Goal: Contribute content

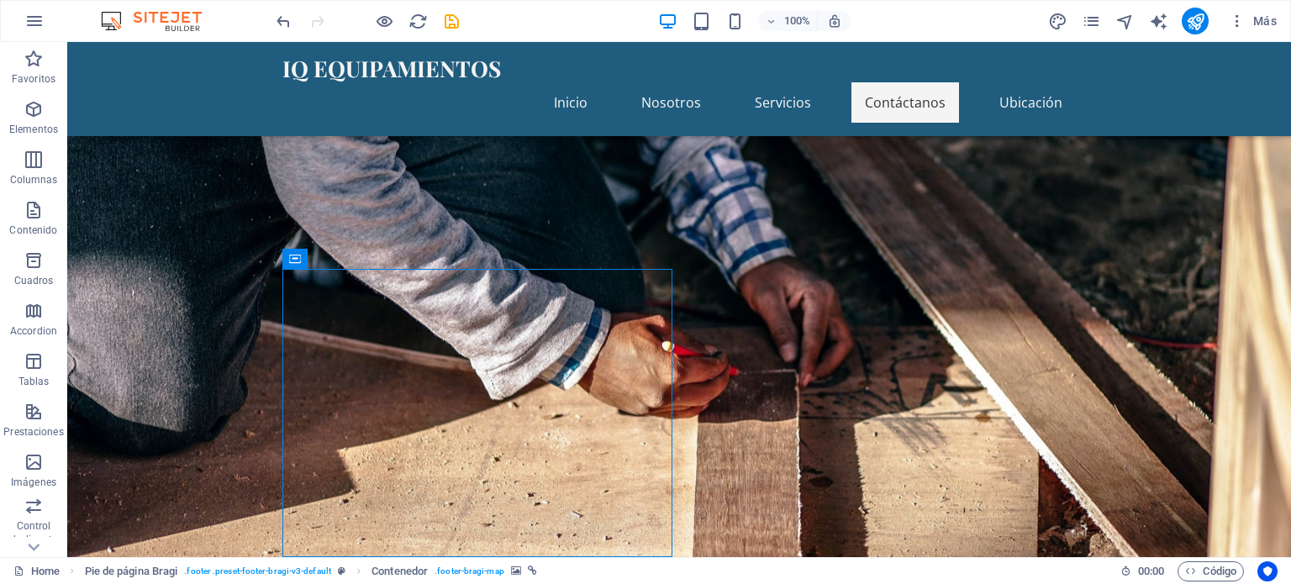
scroll to position [1422, 0]
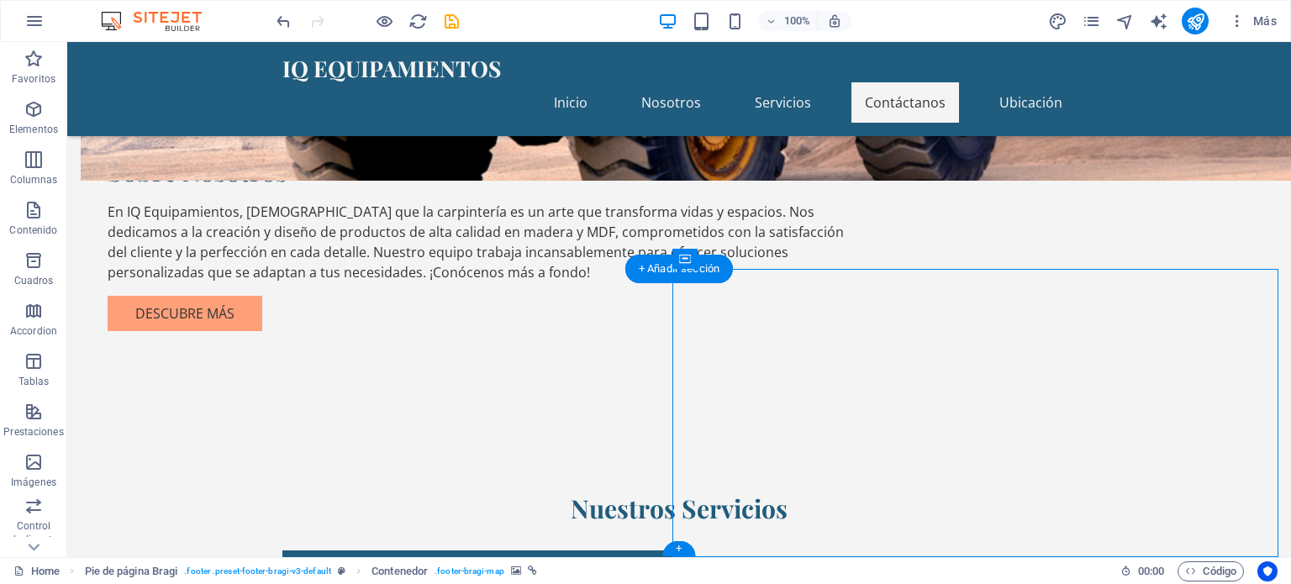
select select "1"
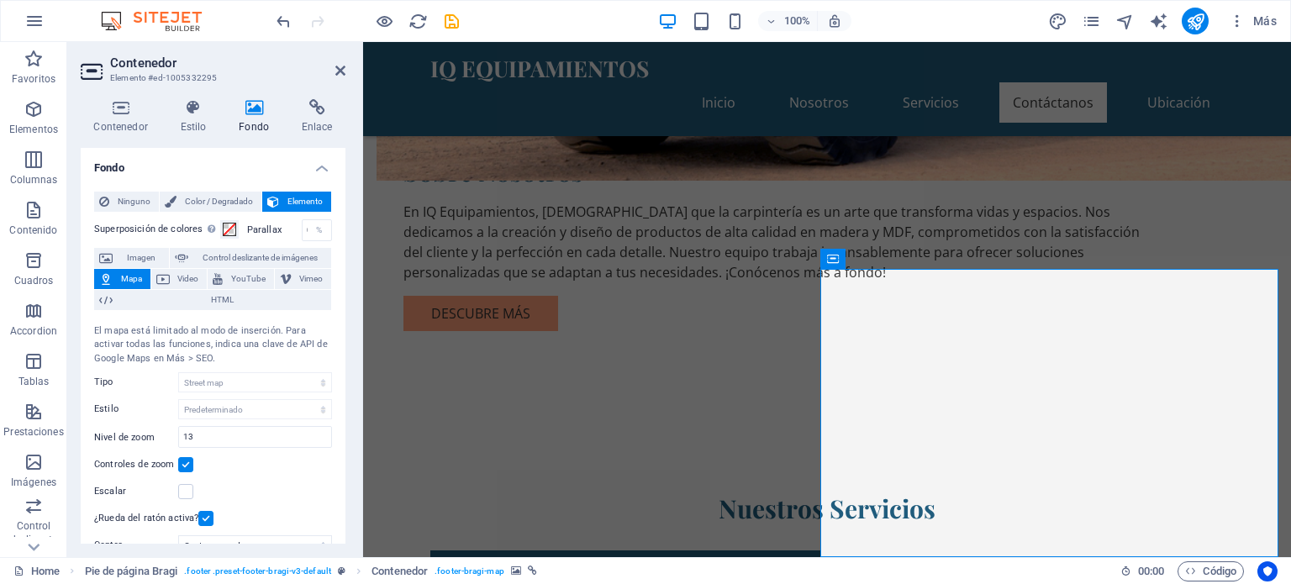
click at [251, 107] on icon at bounding box center [254, 107] width 56 height 17
click at [142, 252] on span "Imagen" at bounding box center [141, 258] width 46 height 20
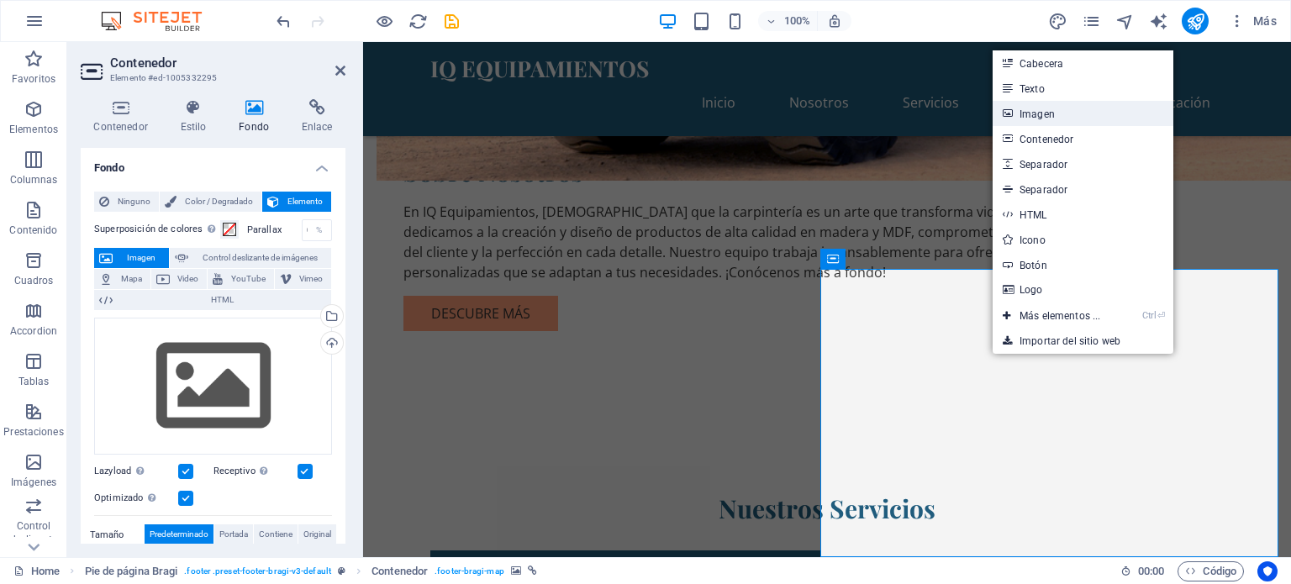
click at [1043, 113] on link "Imagen" at bounding box center [1083, 113] width 181 height 25
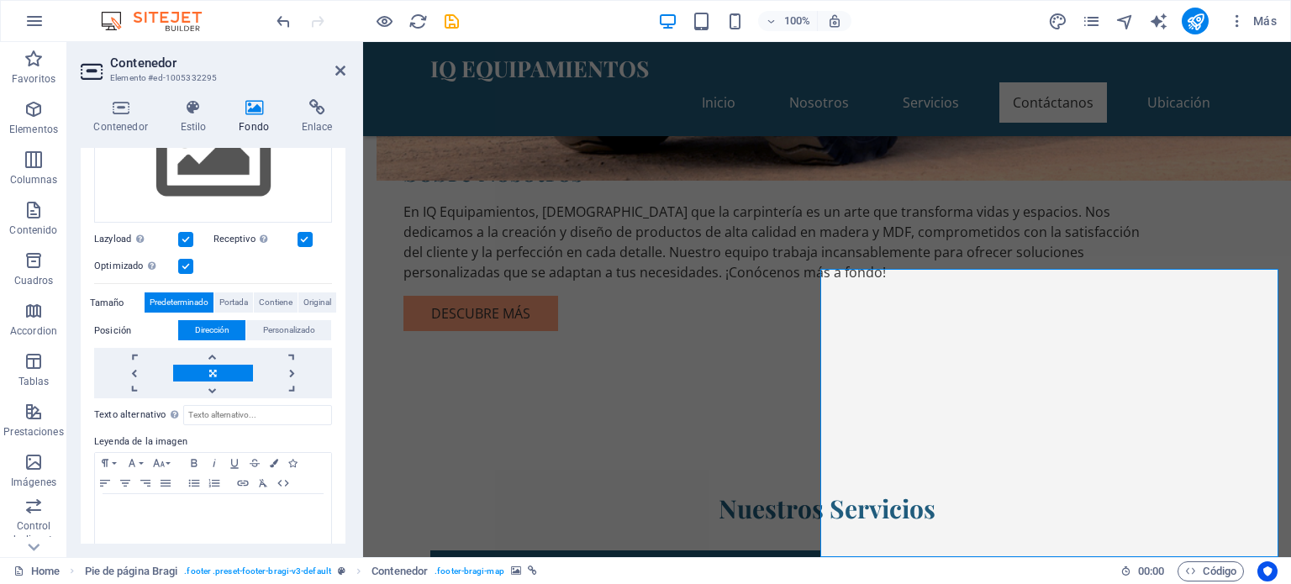
scroll to position [245, 0]
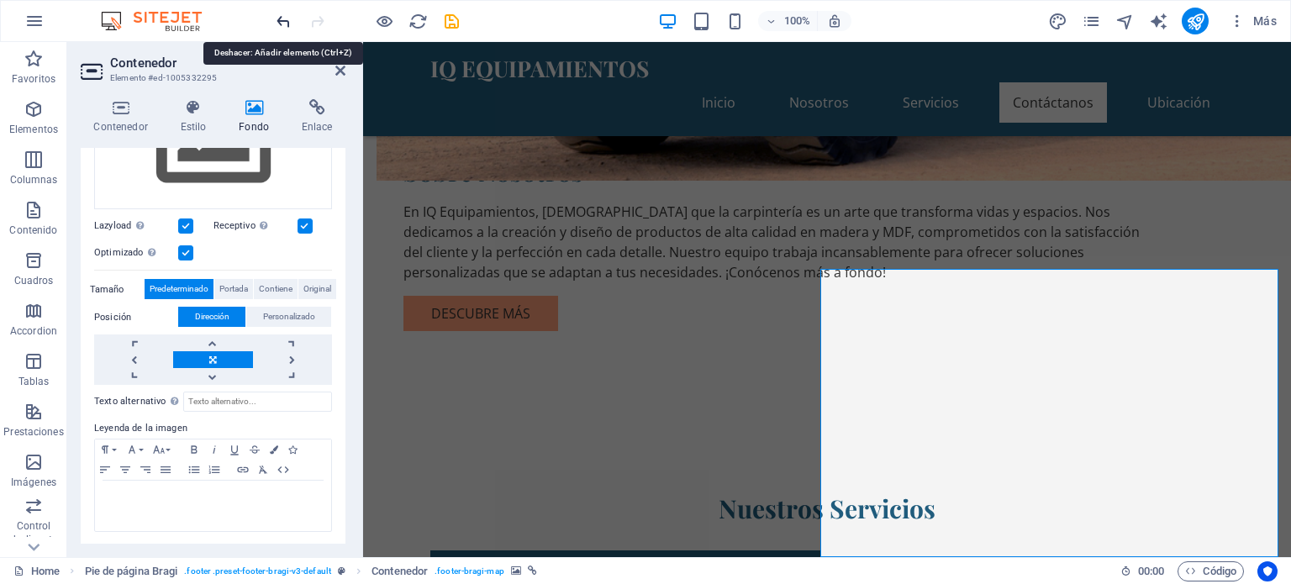
click at [282, 16] on icon "undo" at bounding box center [283, 21] width 19 height 19
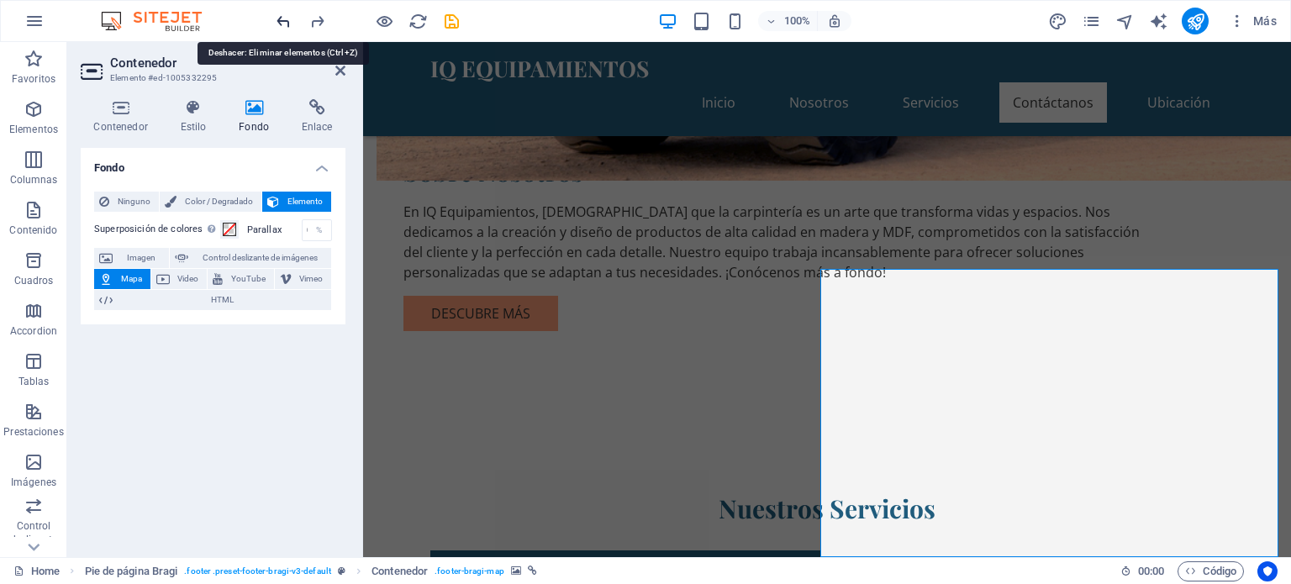
scroll to position [0, 0]
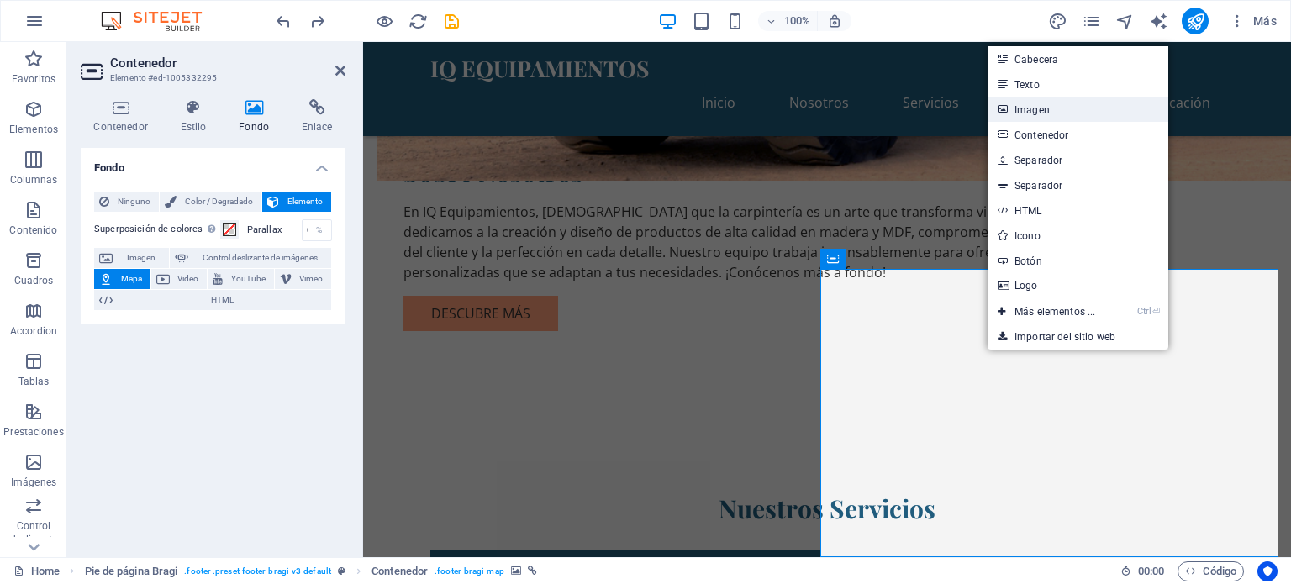
click at [1029, 113] on link "Imagen" at bounding box center [1078, 109] width 181 height 25
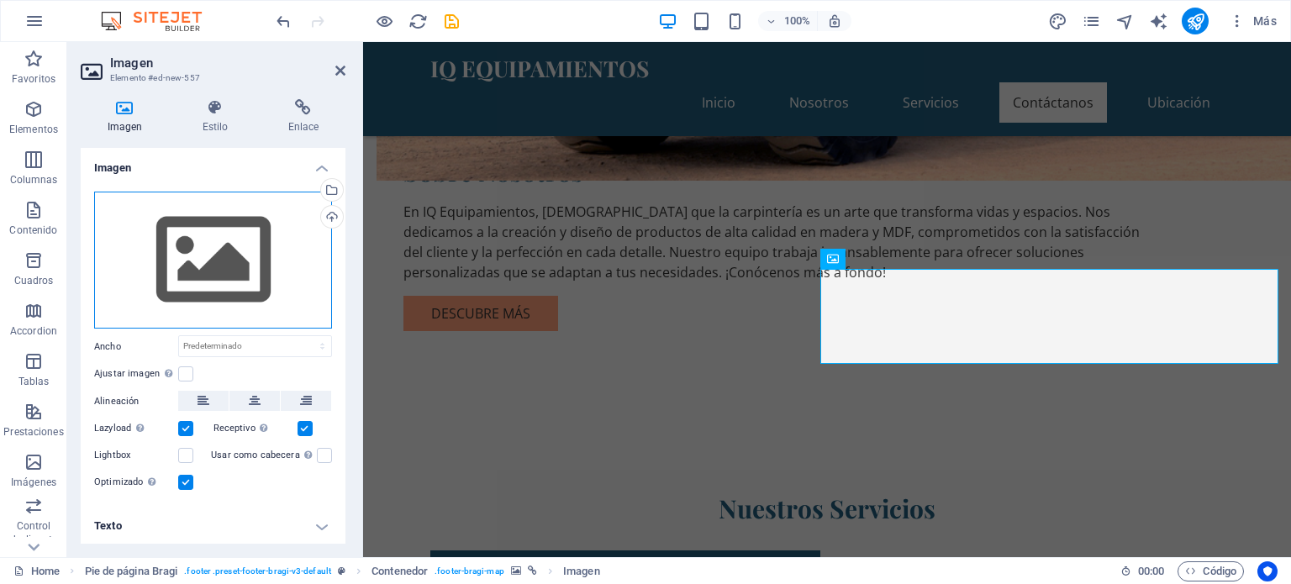
click at [235, 254] on div "Arrastra archivos aquí, haz clic para escoger archivos o selecciona archivos de…" at bounding box center [213, 261] width 238 height 138
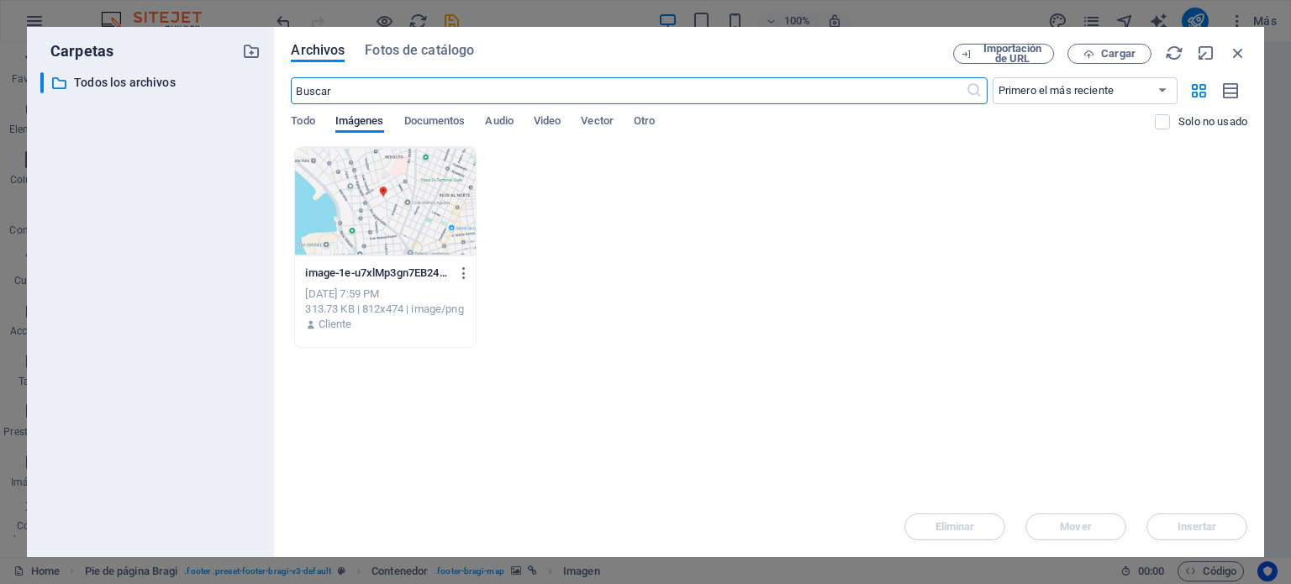
scroll to position [1079, 0]
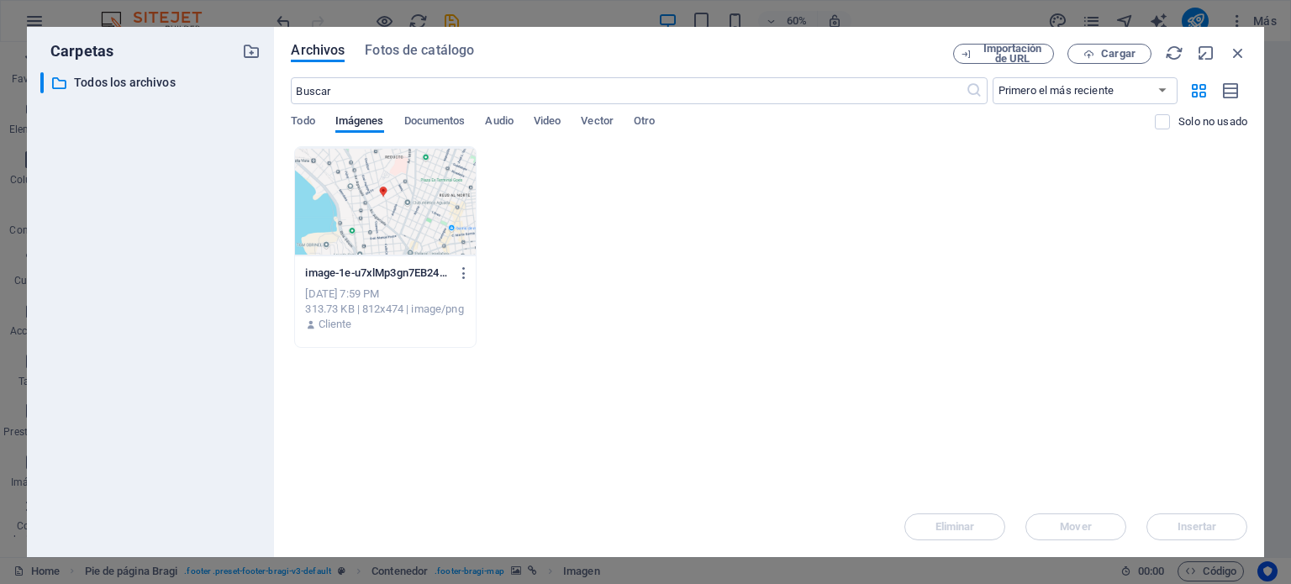
click at [407, 194] on div at bounding box center [385, 201] width 180 height 109
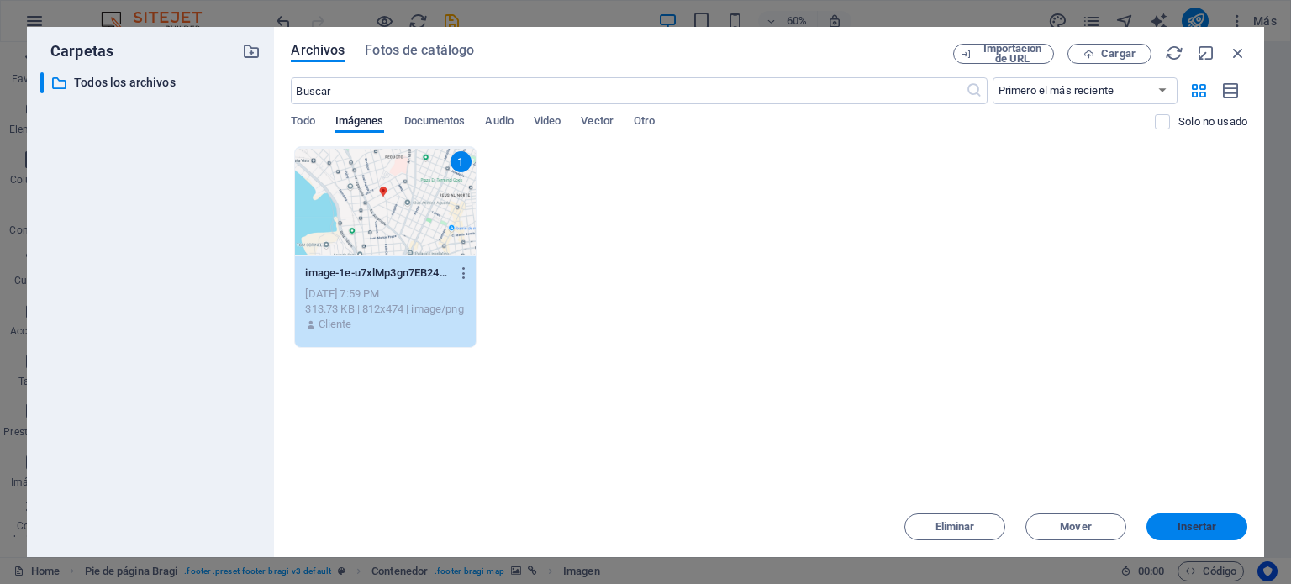
drag, startPoint x: 1184, startPoint y: 525, endPoint x: 820, endPoint y: 482, distance: 365.7
click at [1184, 525] on span "Insertar" at bounding box center [1198, 527] width 40 height 10
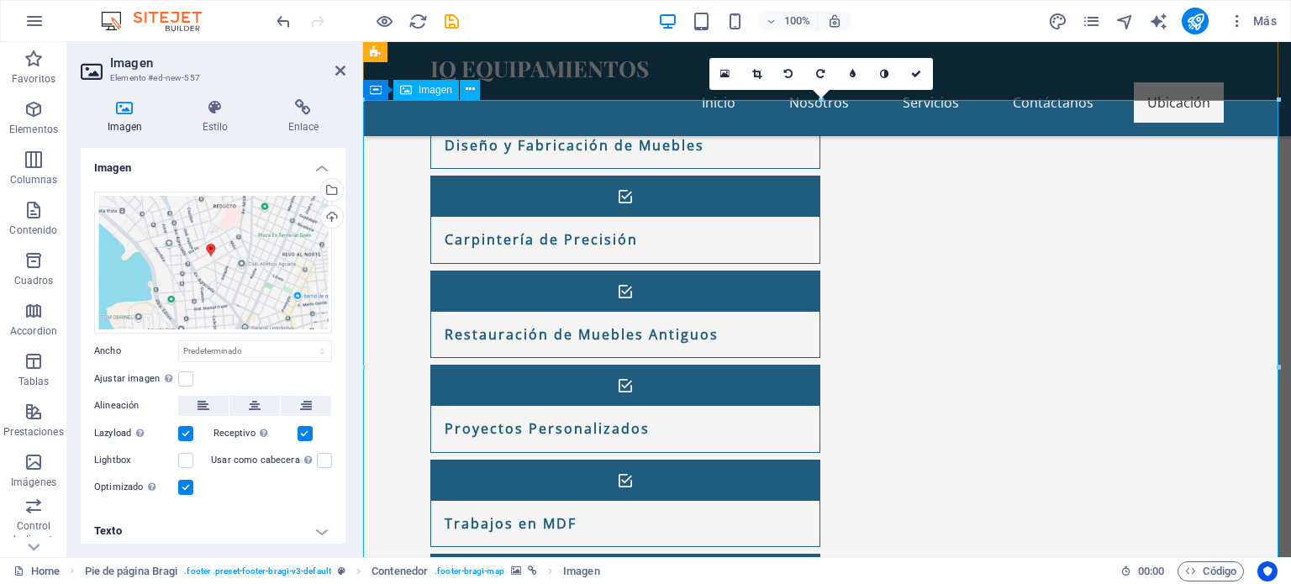
scroll to position [1843, 0]
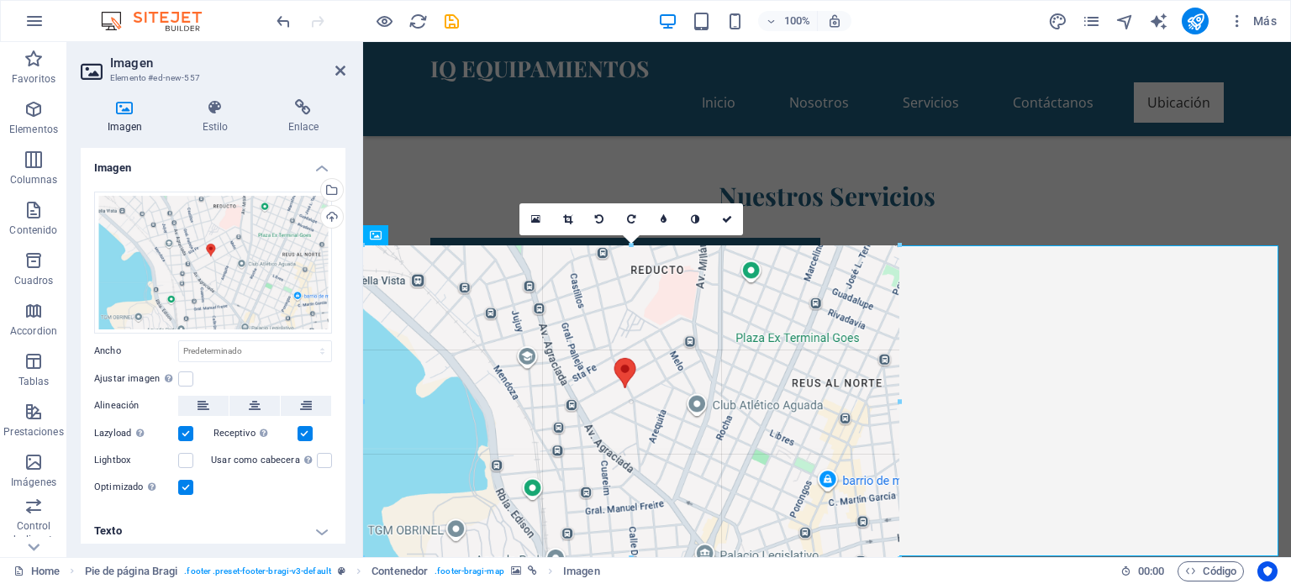
drag, startPoint x: 1278, startPoint y: 135, endPoint x: 571, endPoint y: 359, distance: 741.8
type input "641"
select select "px"
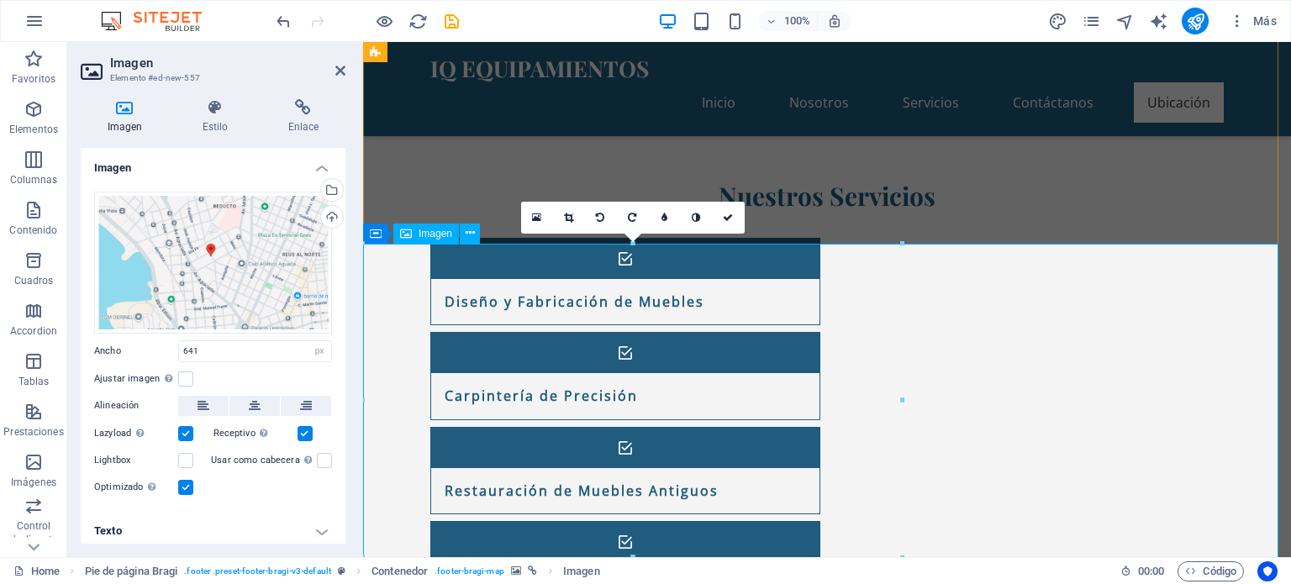
scroll to position [1737, 0]
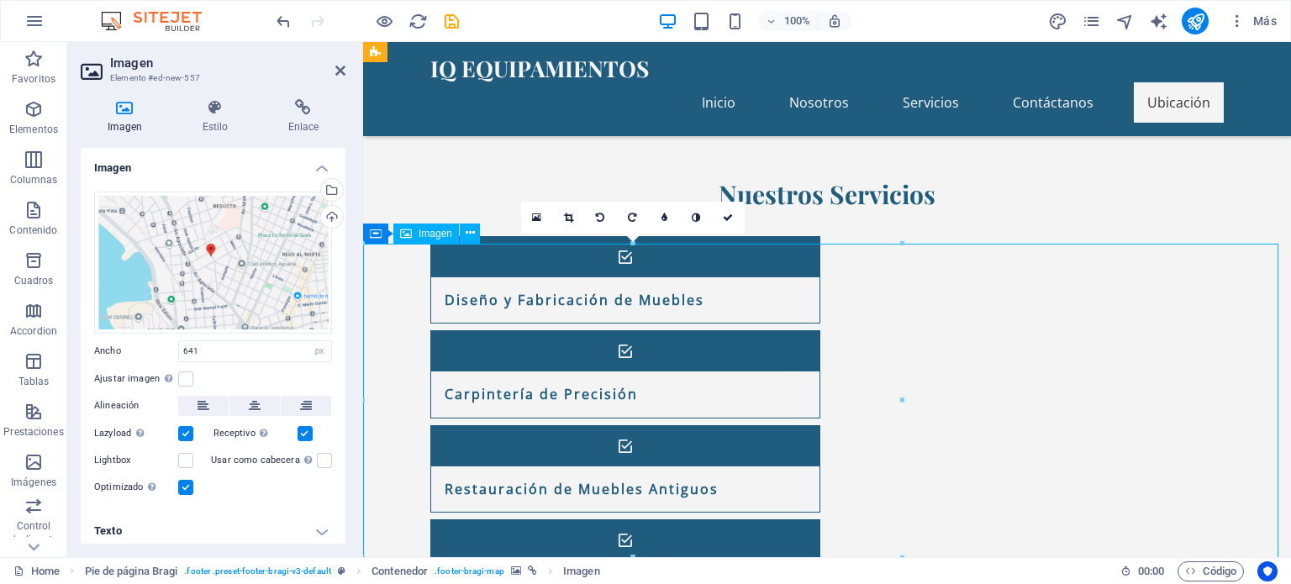
drag, startPoint x: 621, startPoint y: 296, endPoint x: 854, endPoint y: 281, distance: 233.3
drag, startPoint x: 822, startPoint y: 292, endPoint x: 921, endPoint y: 278, distance: 100.1
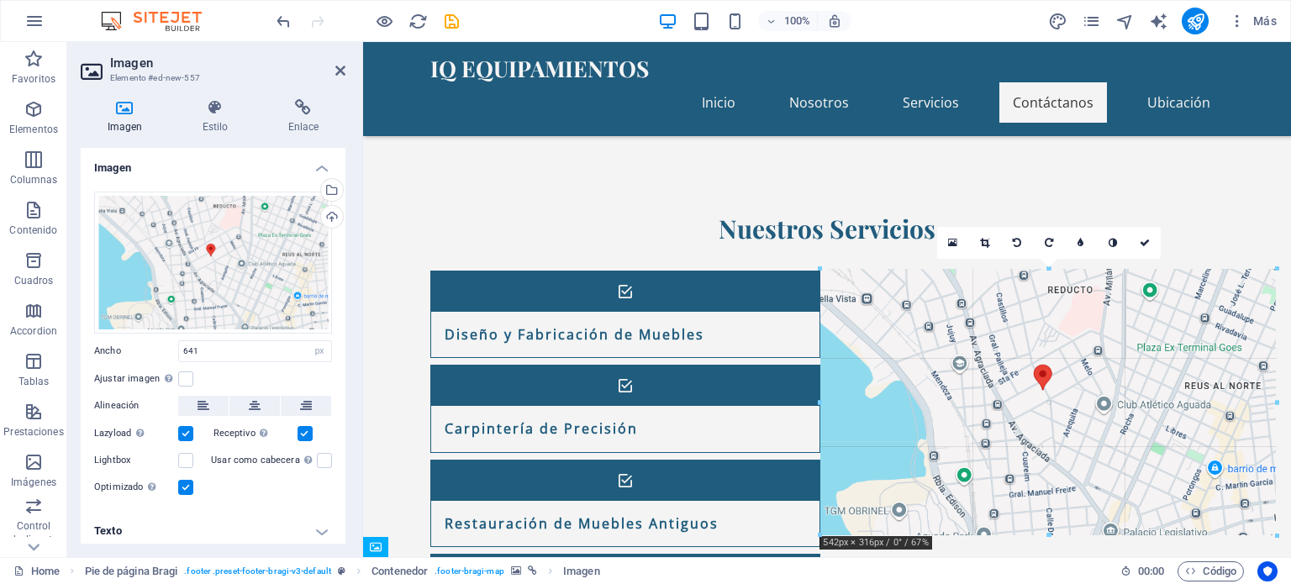
scroll to position [1422, 0]
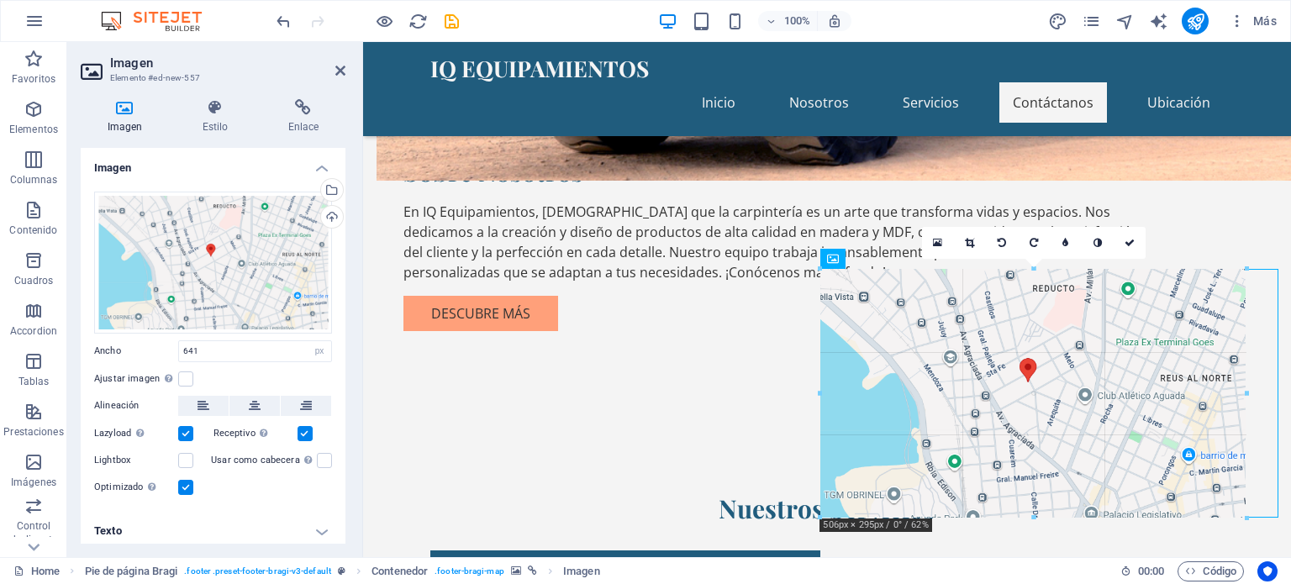
drag, startPoint x: 899, startPoint y: 245, endPoint x: 750, endPoint y: 315, distance: 165.5
type input "506"
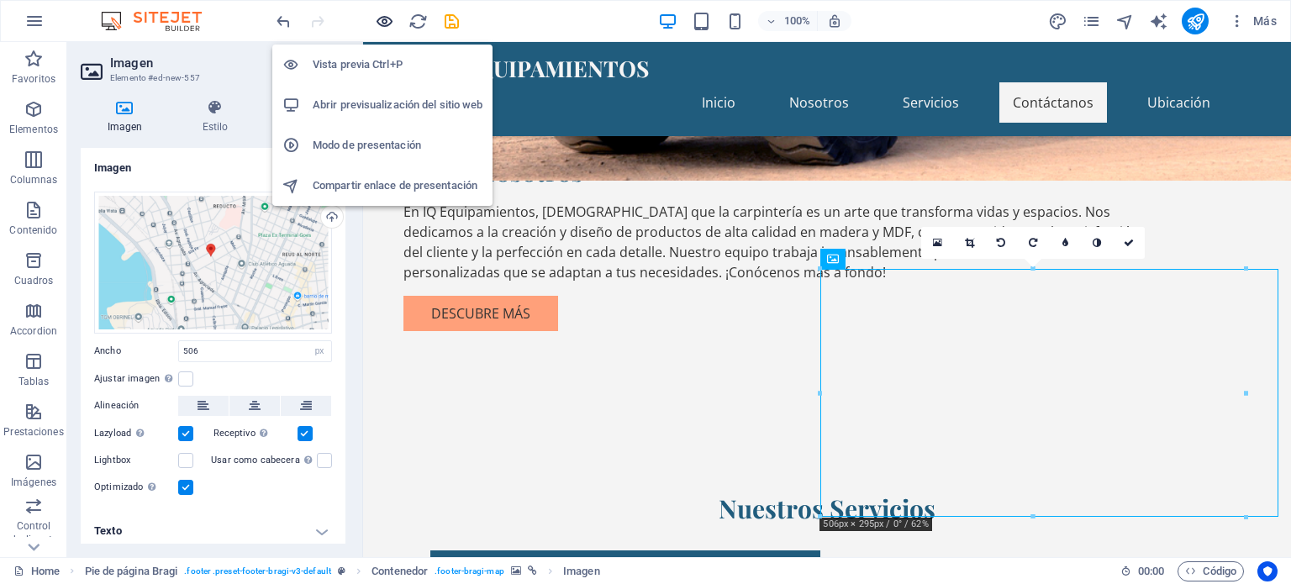
click at [382, 19] on icon "button" at bounding box center [384, 21] width 19 height 19
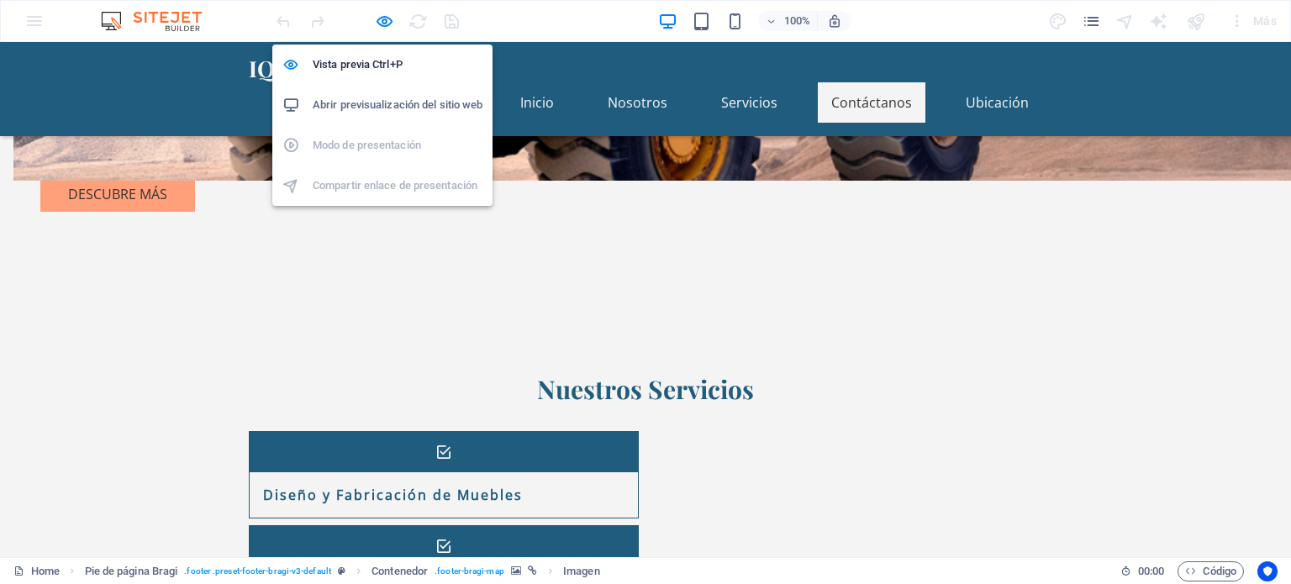
click at [356, 107] on h6 "Abrir previsualización del sitio web" at bounding box center [398, 105] width 170 height 20
click at [383, 19] on icon "button" at bounding box center [384, 21] width 19 height 19
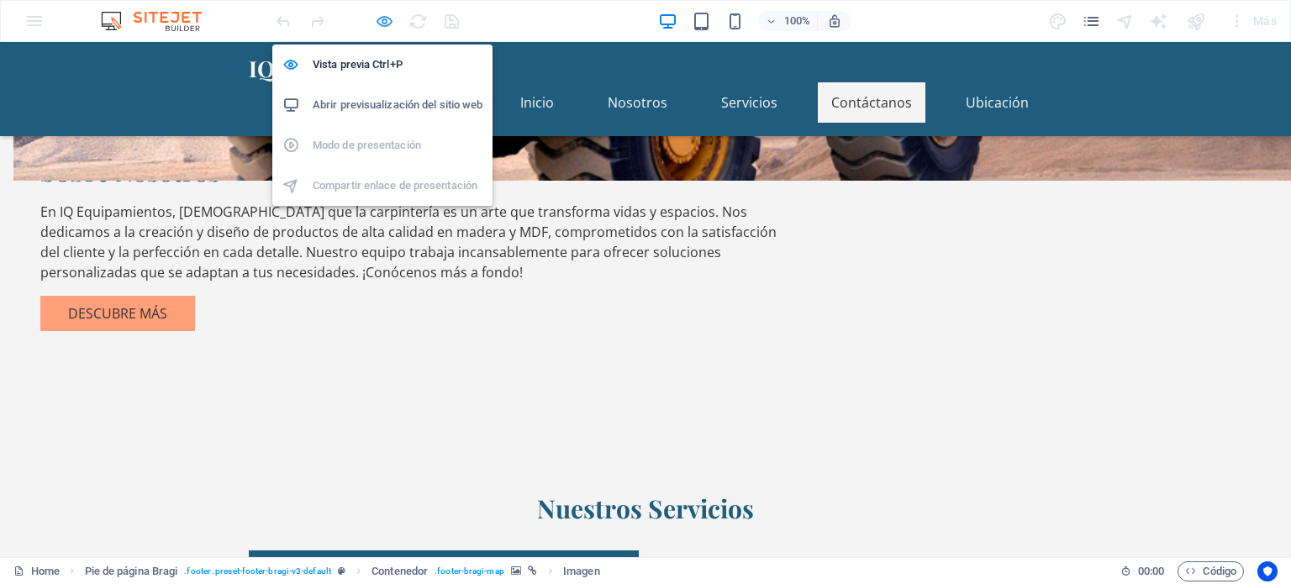
select select "px"
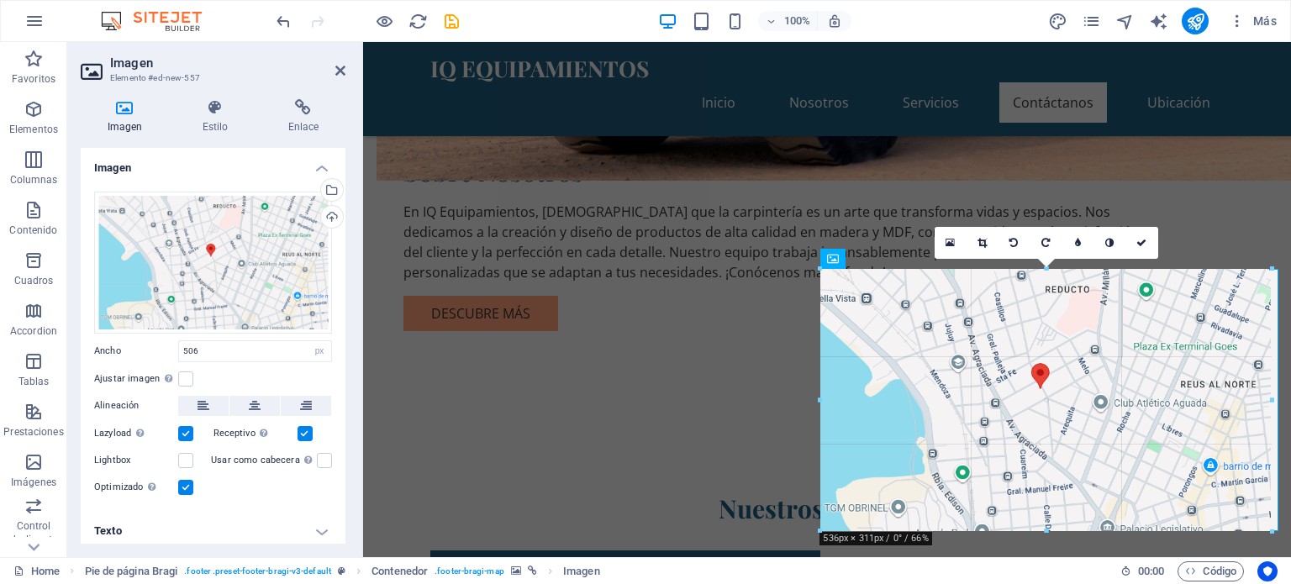
drag, startPoint x: 820, startPoint y: 518, endPoint x: 834, endPoint y: 529, distance: 17.3
type input "539"
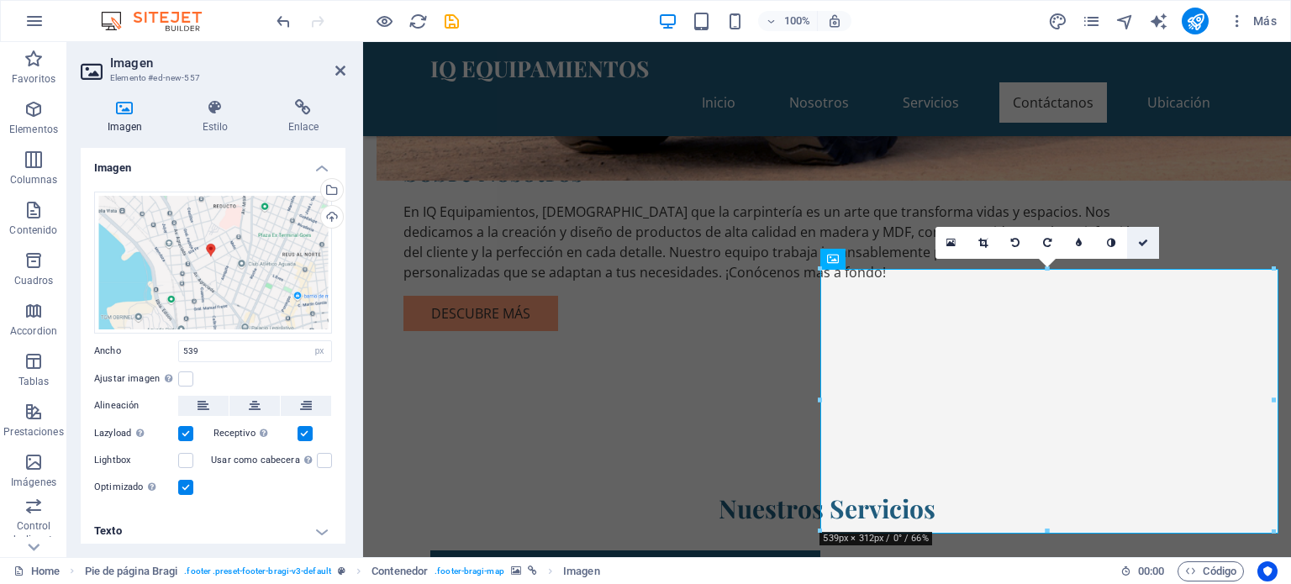
click at [1143, 241] on icon at bounding box center [1143, 243] width 10 height 10
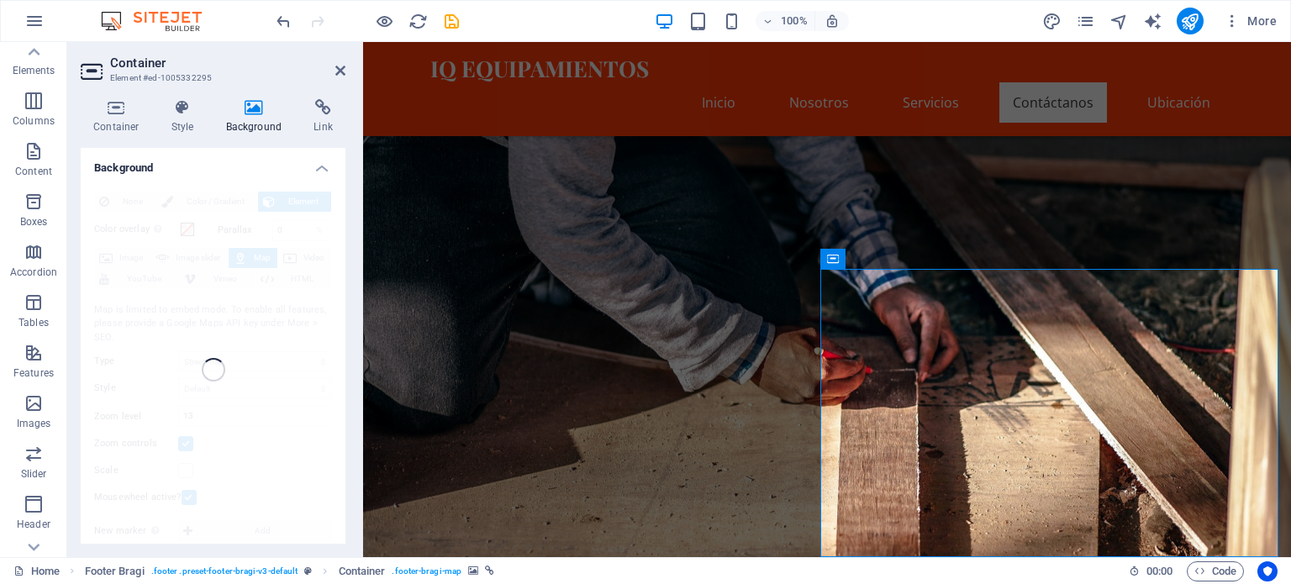
scroll to position [1422, 0]
